Goal: Task Accomplishment & Management: Use online tool/utility

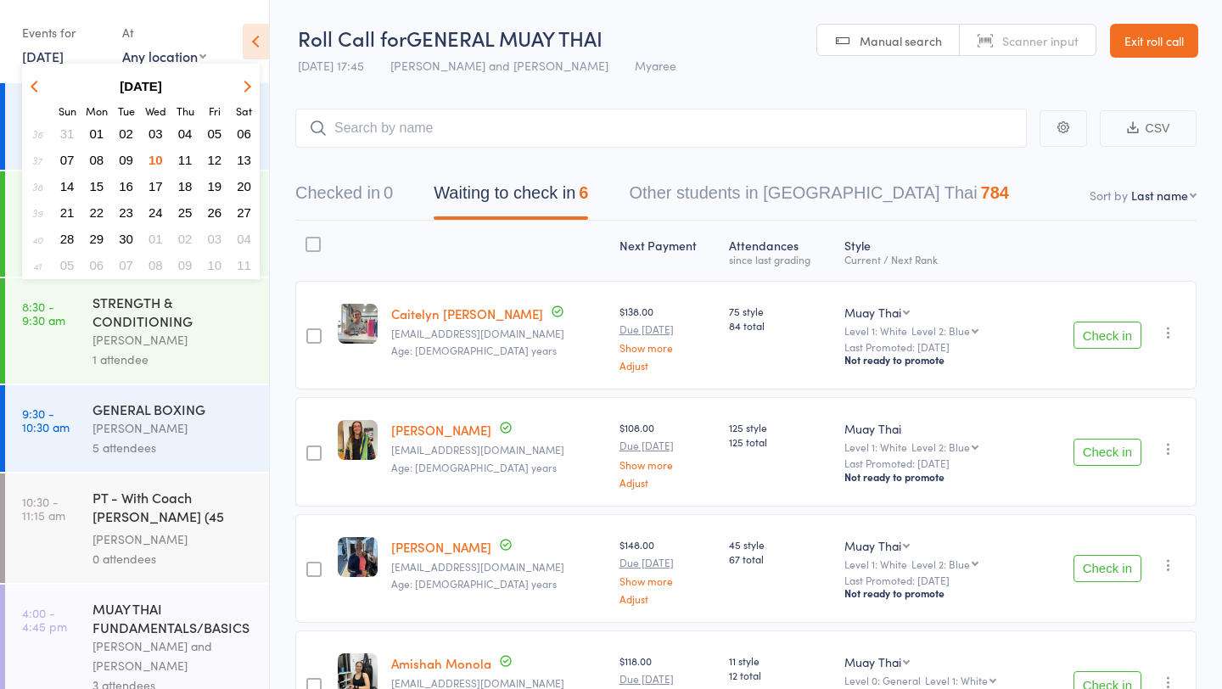
scroll to position [327, 0]
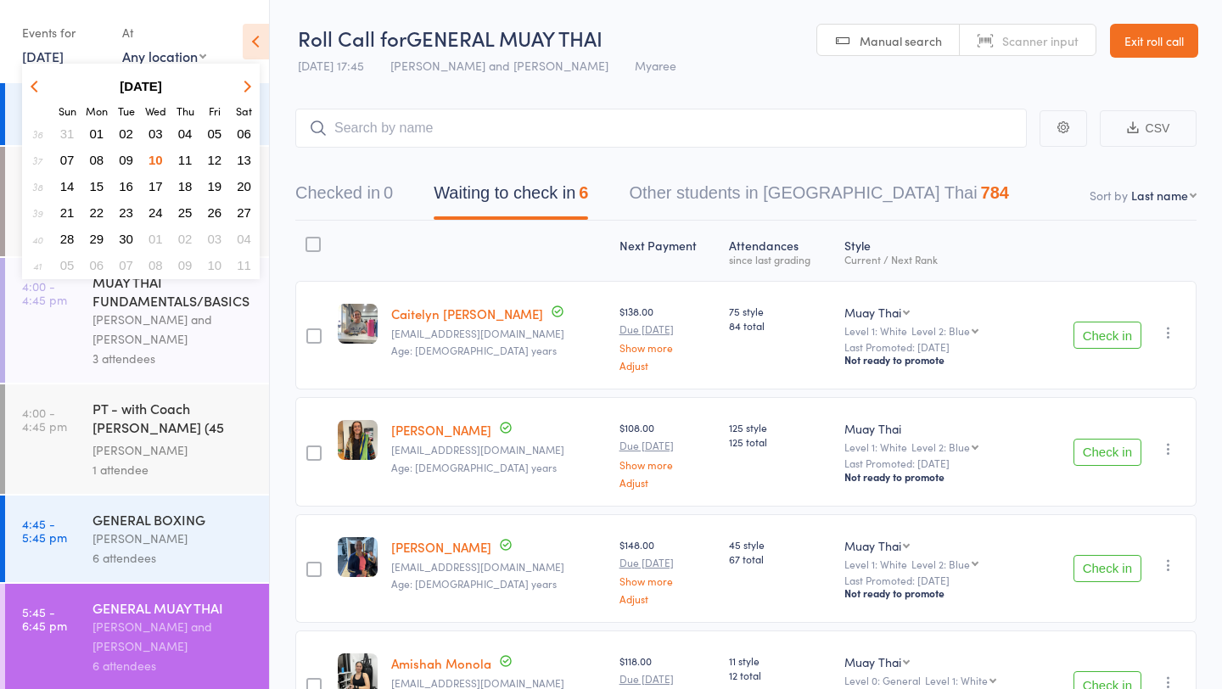
click at [184, 157] on span "11" at bounding box center [185, 160] width 14 height 14
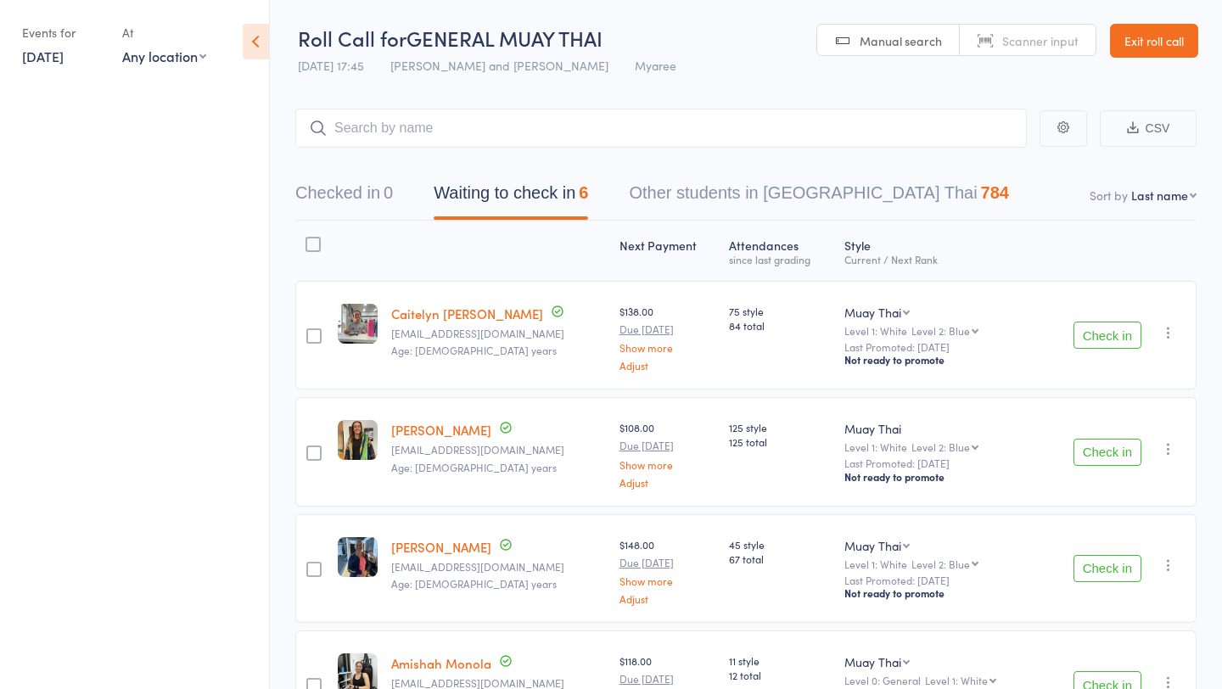
scroll to position [0, 0]
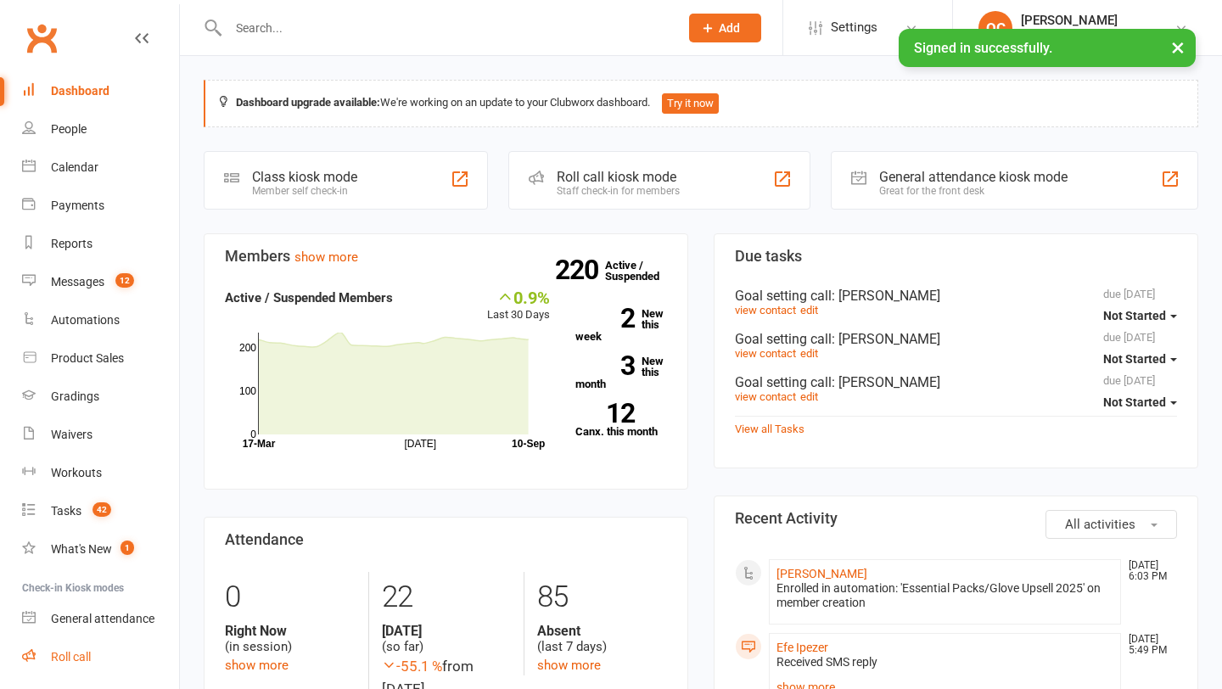
click at [77, 651] on div "Roll call" at bounding box center [71, 657] width 40 height 14
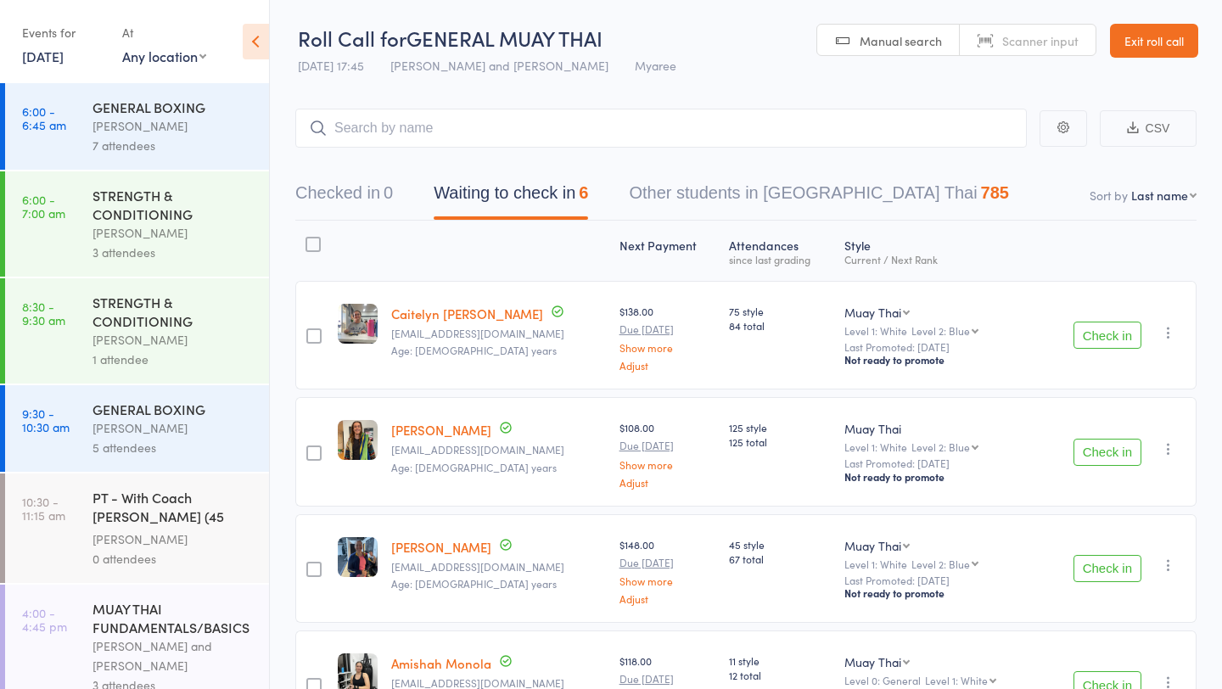
click at [64, 60] on link "[DATE]" at bounding box center [43, 56] width 42 height 19
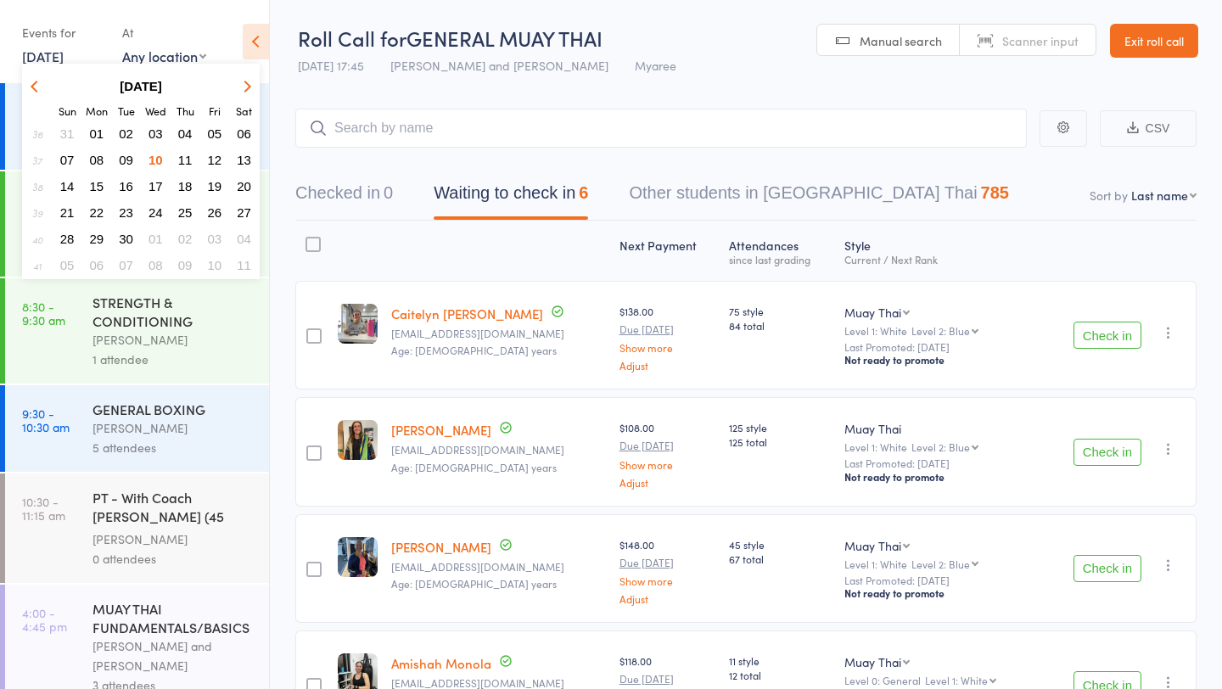
click at [182, 158] on span "11" at bounding box center [185, 160] width 14 height 14
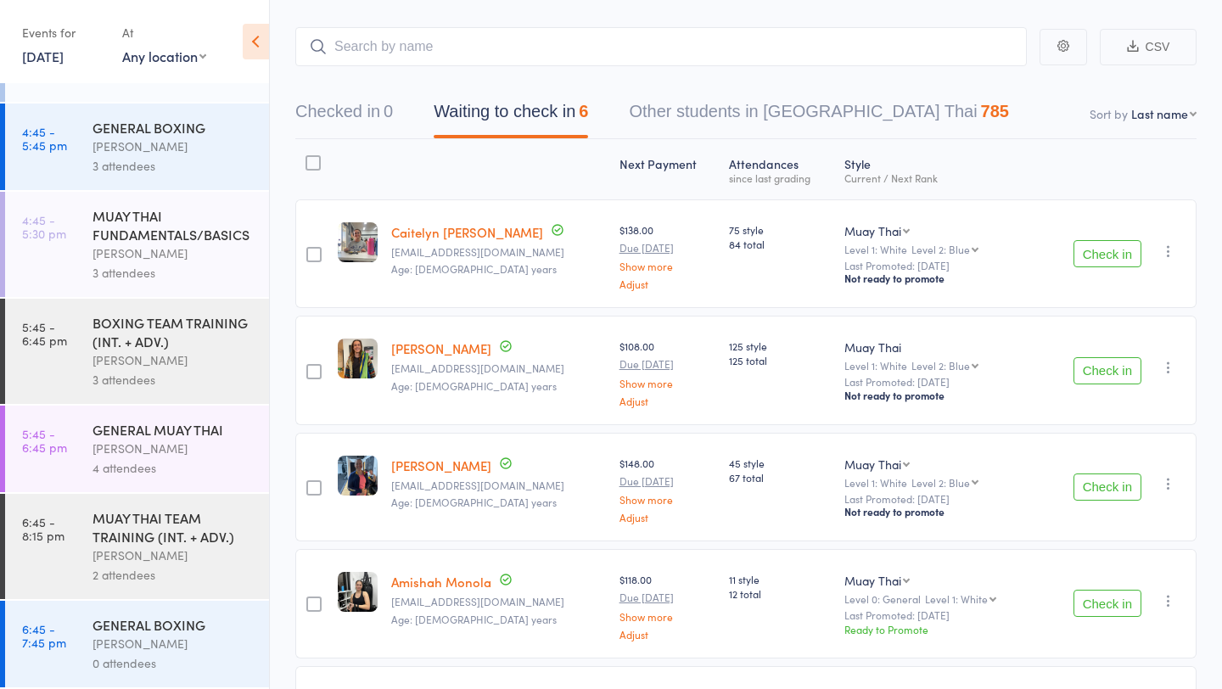
scroll to position [98, 0]
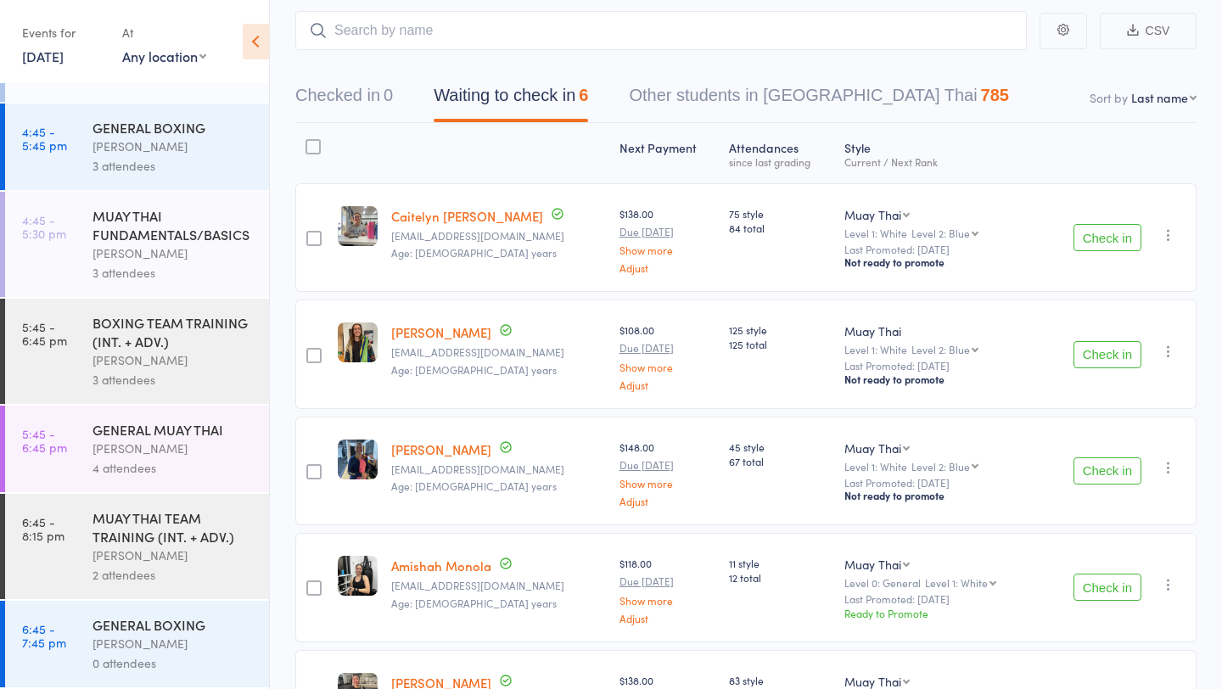
click at [1092, 233] on button "Check in" at bounding box center [1107, 237] width 68 height 27
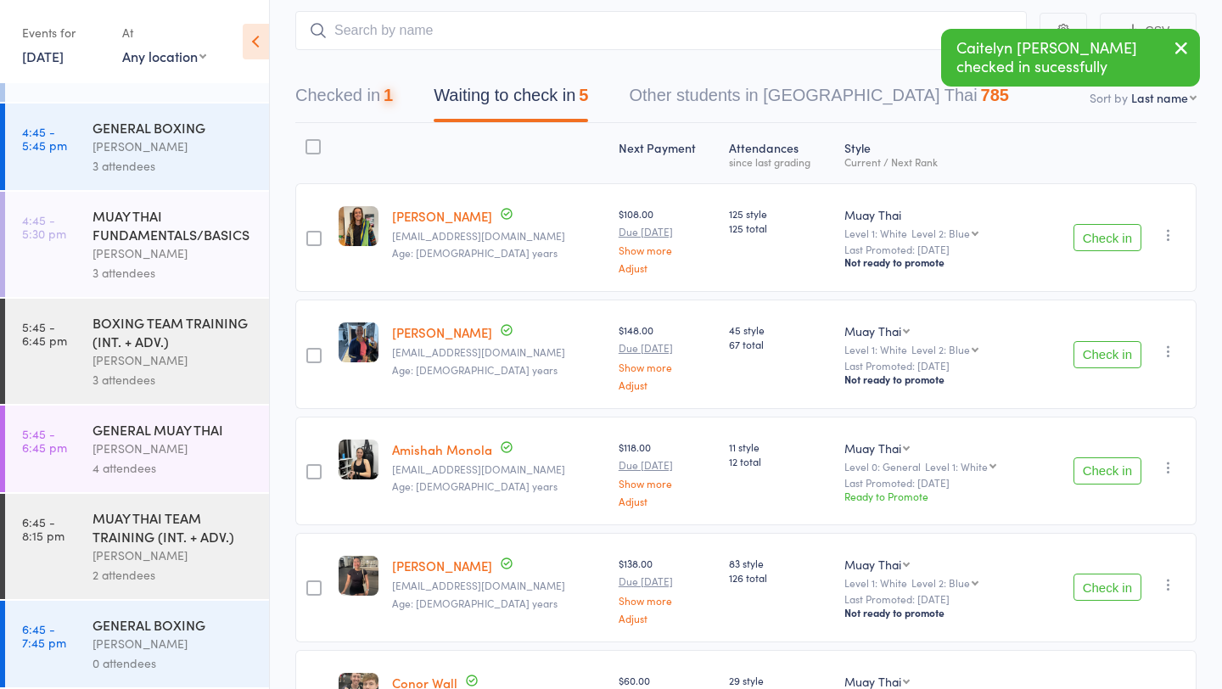
click at [1092, 234] on button "Check in" at bounding box center [1107, 237] width 68 height 27
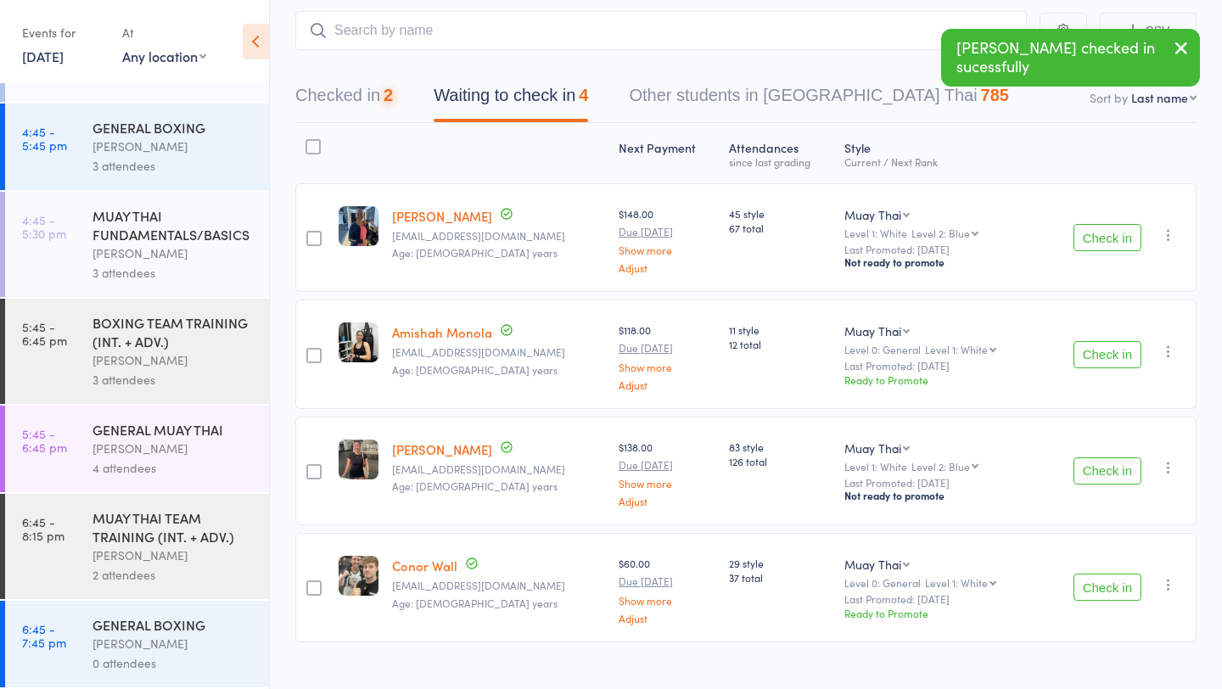
click at [1092, 234] on button "Check in" at bounding box center [1107, 237] width 68 height 27
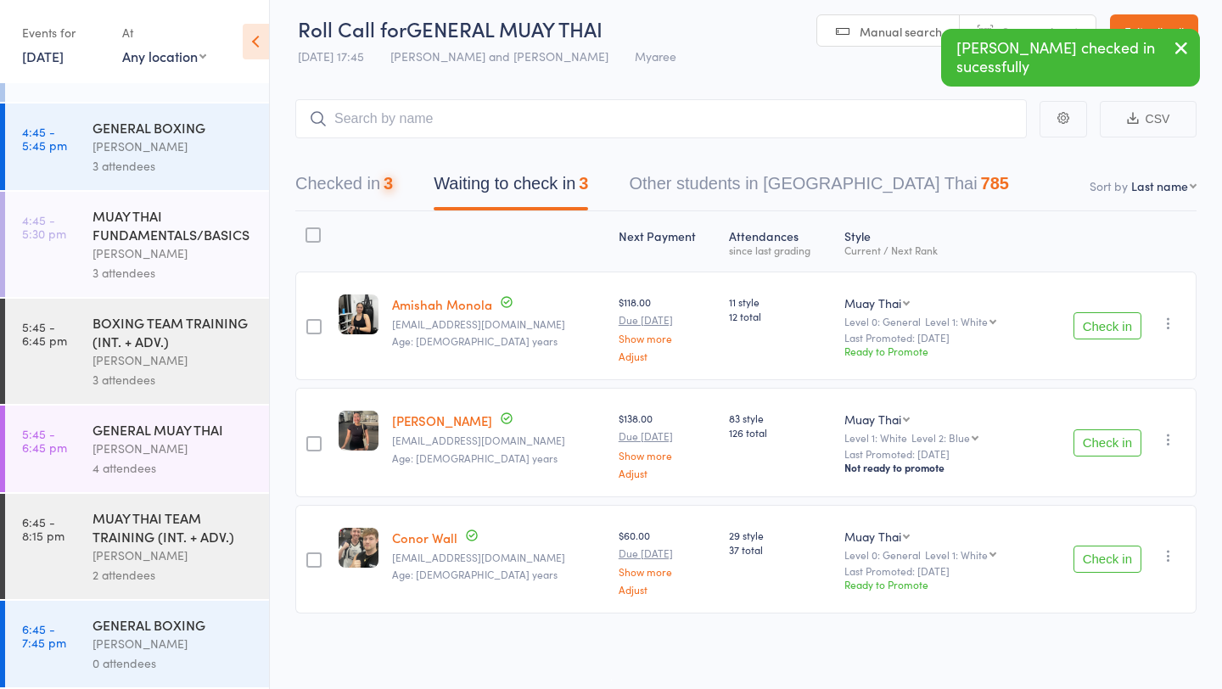
scroll to position [8, 0]
click at [1096, 327] on button "Check in" at bounding box center [1107, 327] width 68 height 27
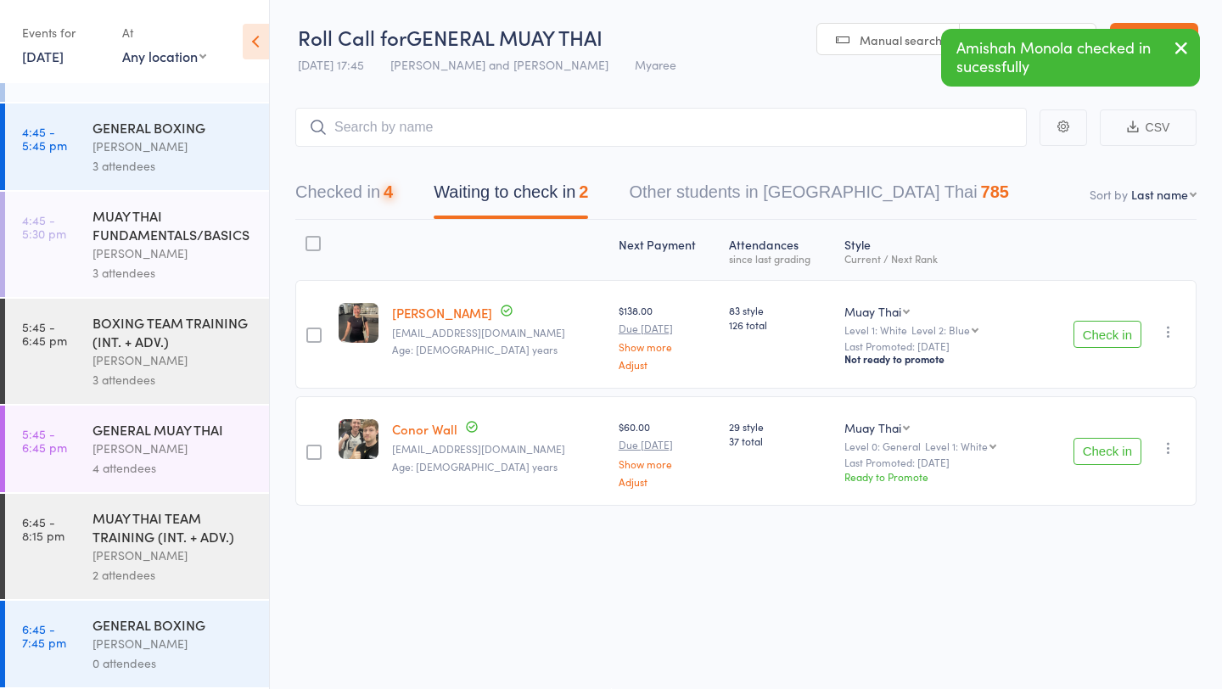
click at [1095, 331] on button "Check in" at bounding box center [1107, 334] width 68 height 27
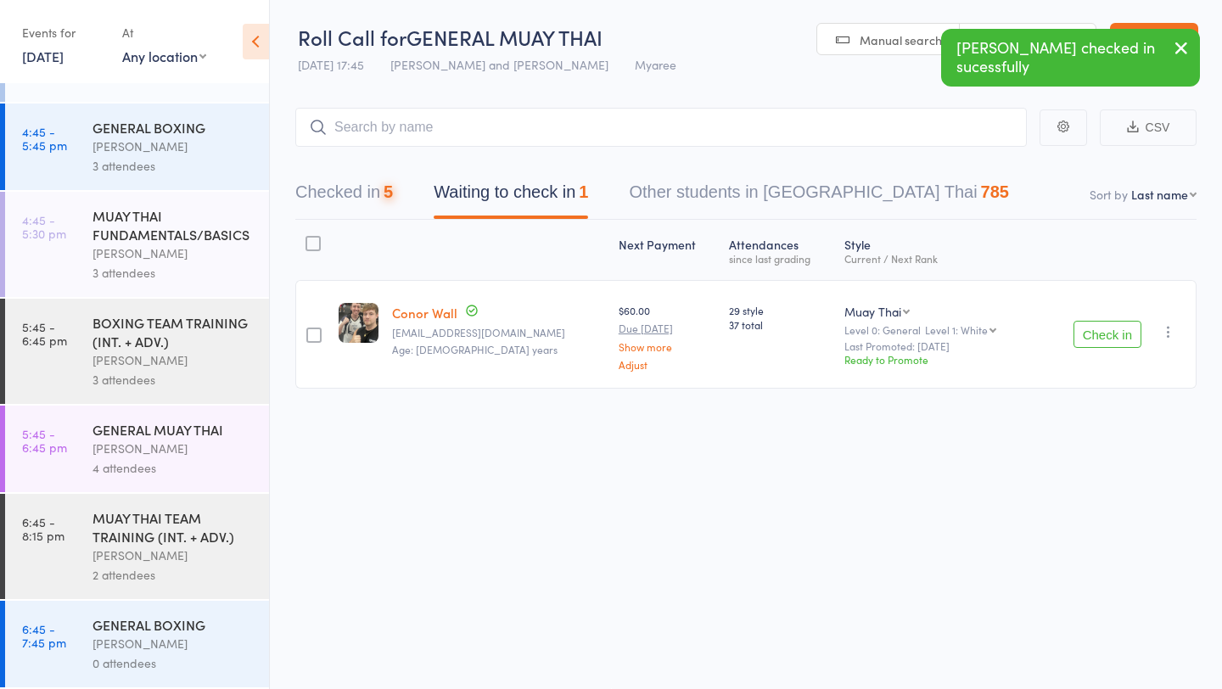
click at [1094, 332] on button "Check in" at bounding box center [1107, 334] width 68 height 27
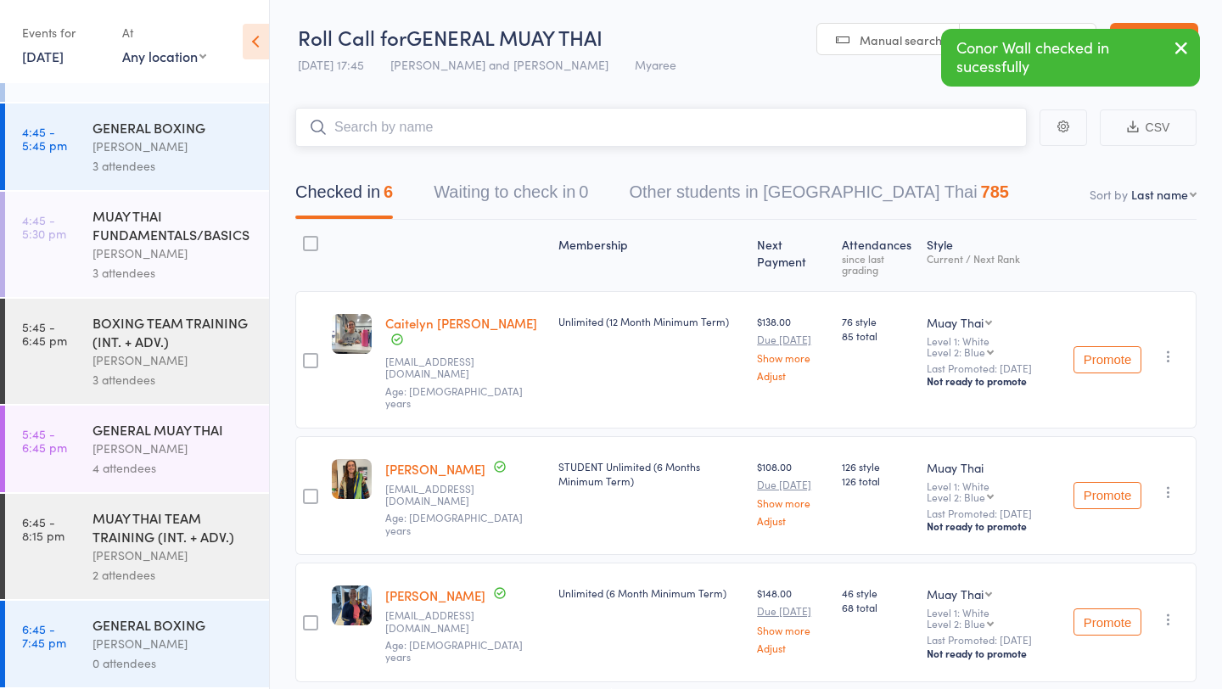
click at [792, 141] on input "search" at bounding box center [660, 127] width 731 height 39
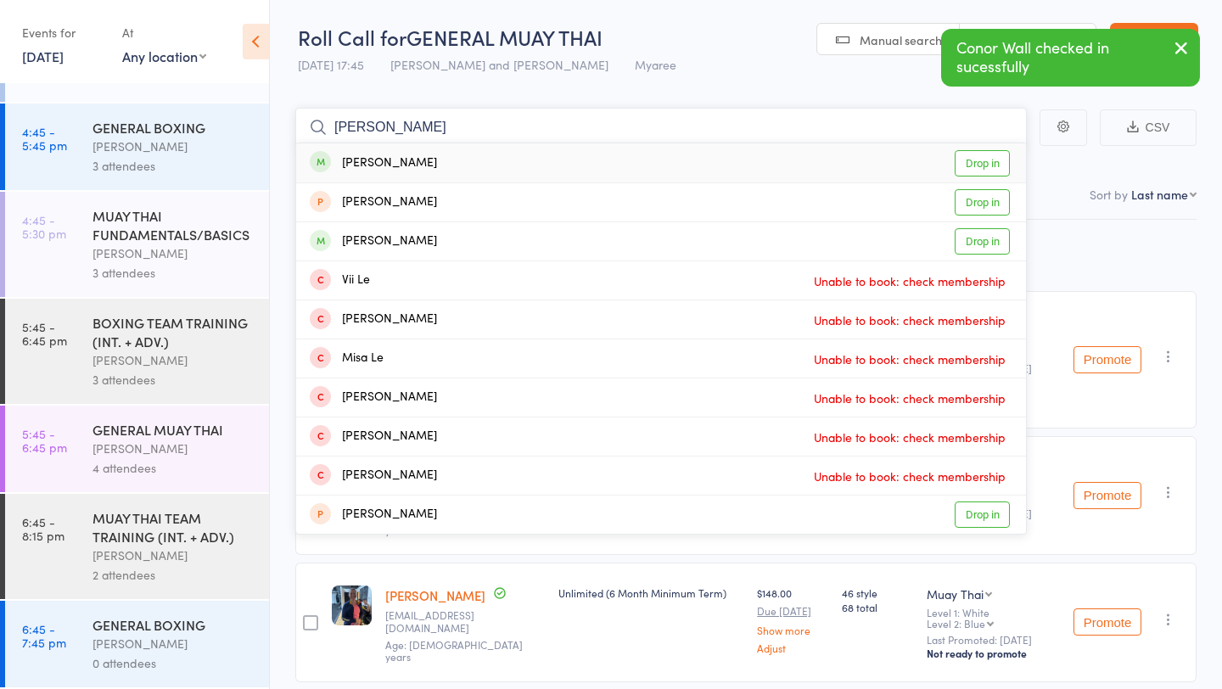
type input "leo"
click at [996, 166] on link "Drop in" at bounding box center [981, 163] width 55 height 26
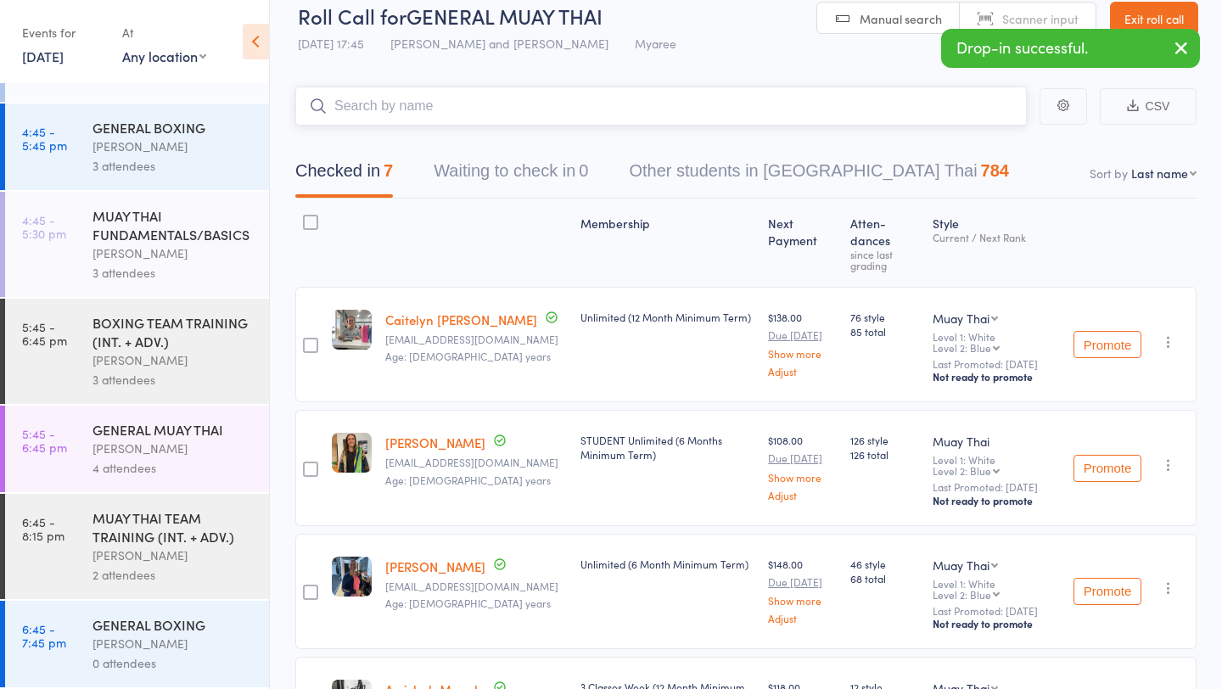
scroll to position [0, 0]
